Goal: Navigation & Orientation: Find specific page/section

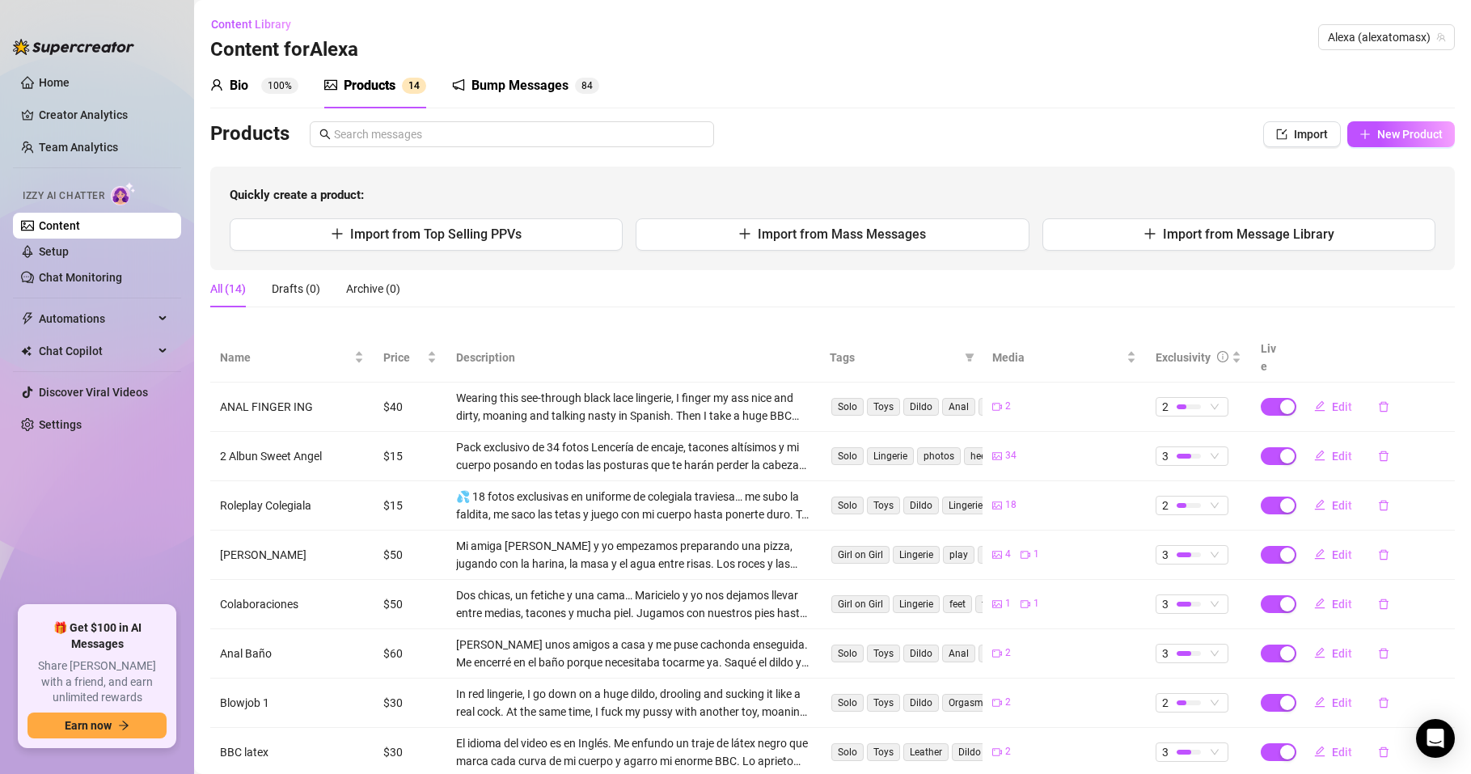
scroll to position [2, 0]
click at [91, 150] on link "Team Analytics" at bounding box center [78, 147] width 79 height 13
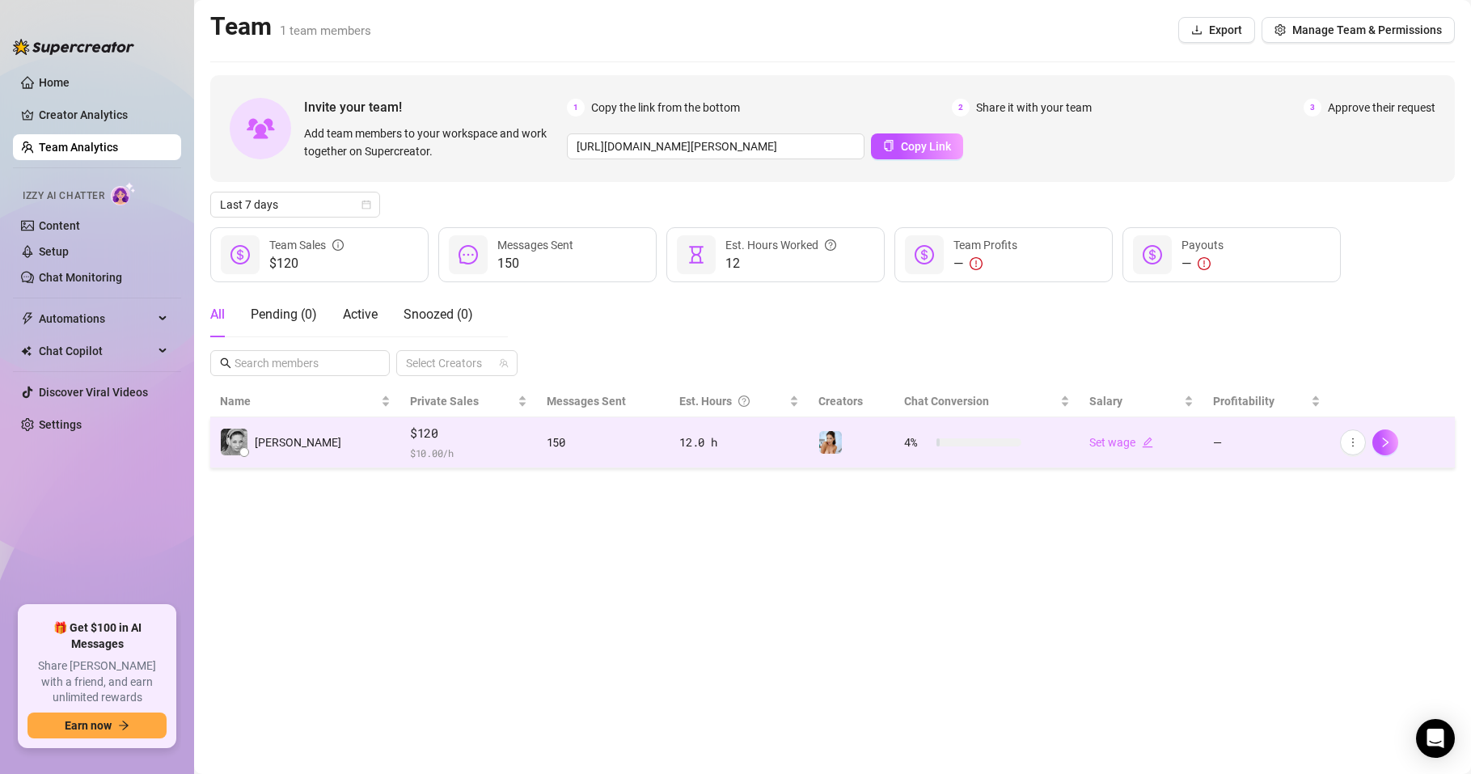
click at [410, 448] on span "$ 10.00 /h" at bounding box center [468, 453] width 117 height 16
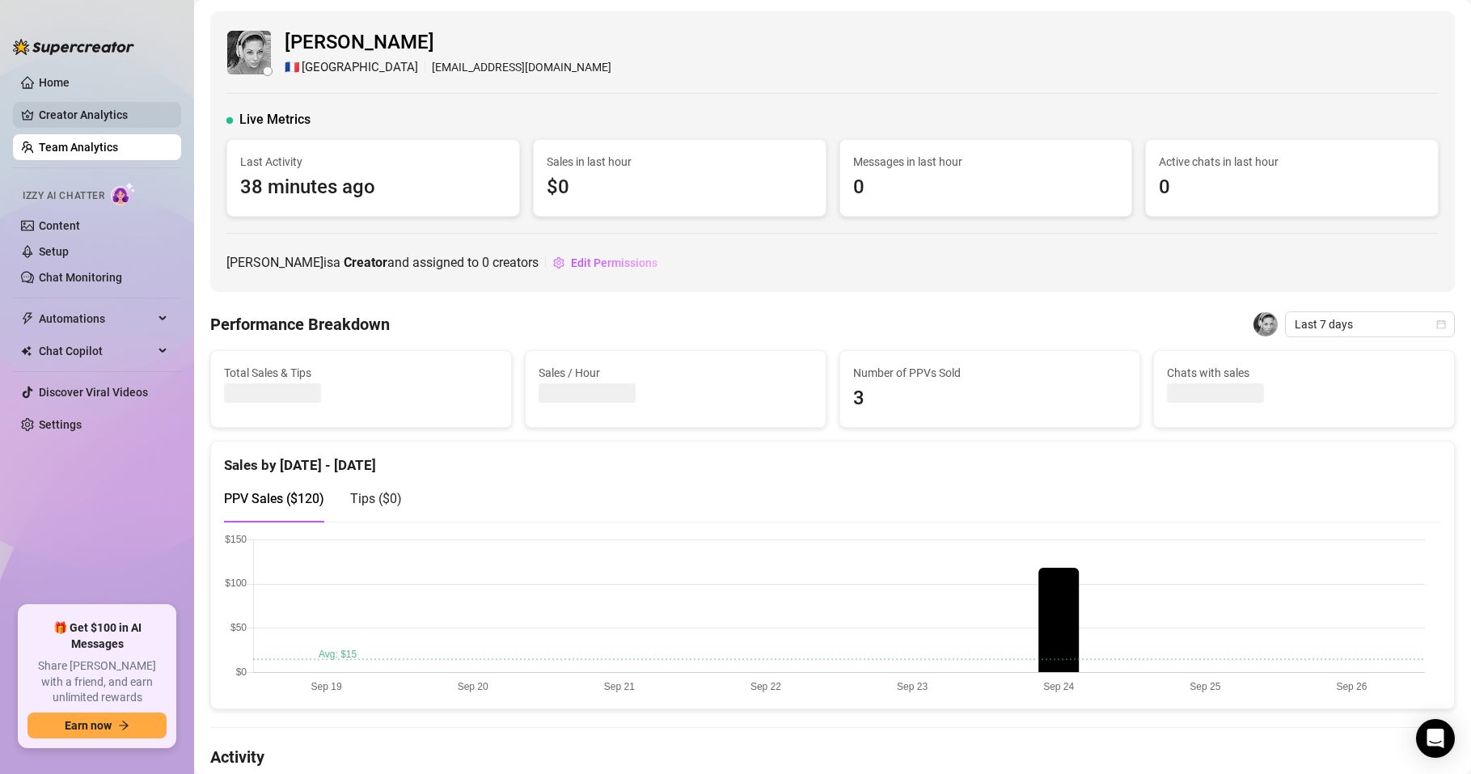
click at [100, 115] on link "Creator Analytics" at bounding box center [103, 115] width 129 height 26
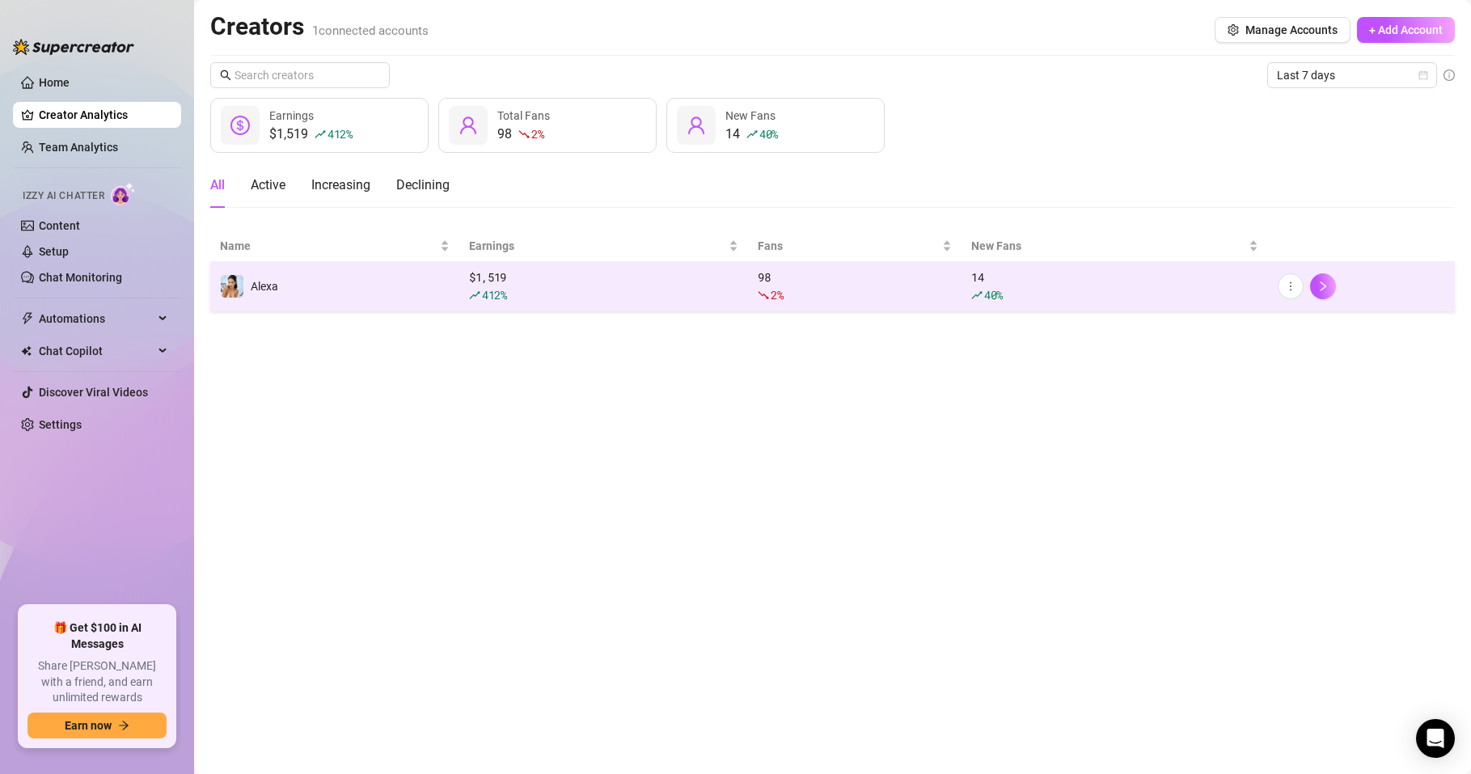
click at [332, 293] on td "Alexa" at bounding box center [334, 286] width 249 height 49
